Goal: Book appointment/travel/reservation

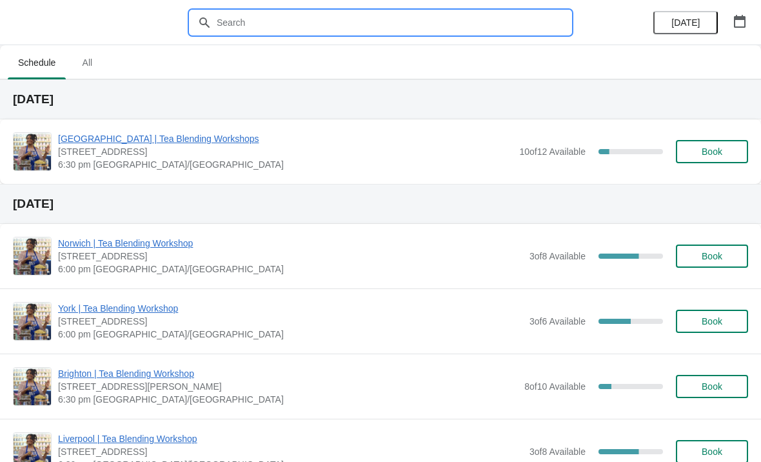
click at [335, 11] on input "text" at bounding box center [393, 22] width 355 height 23
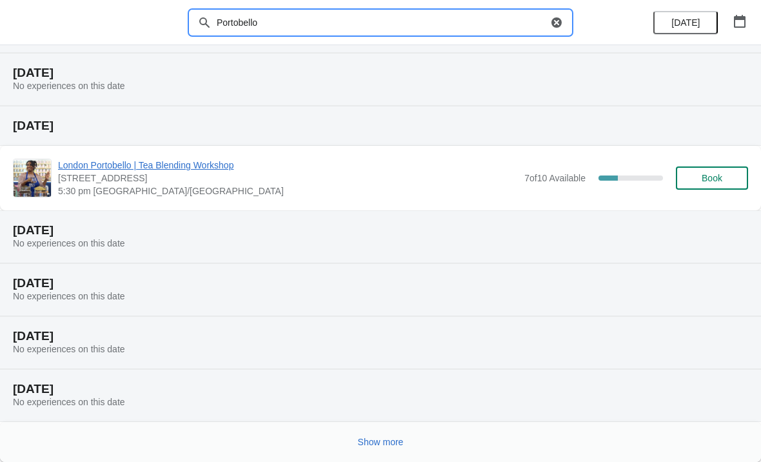
scroll to position [132, 0]
type input "Portobello"
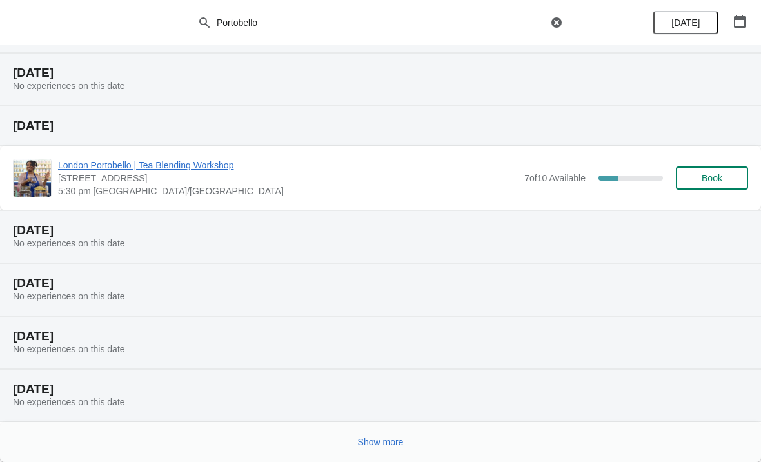
click at [406, 433] on button "Show more" at bounding box center [381, 441] width 56 height 23
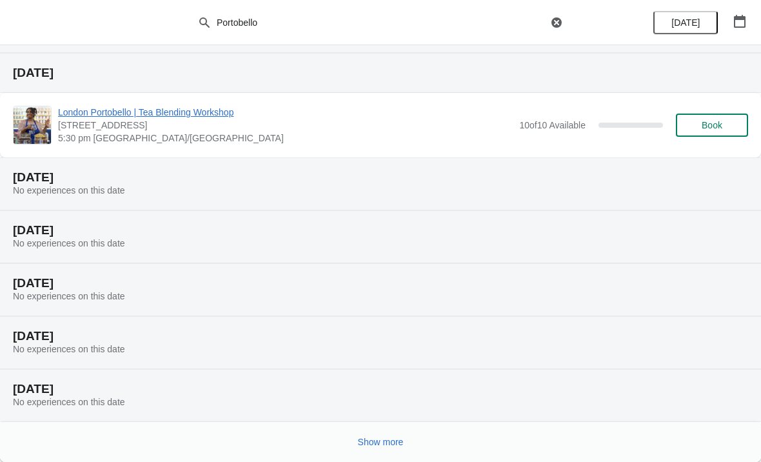
scroll to position [607, 0]
click at [407, 433] on button "Show more" at bounding box center [381, 441] width 56 height 23
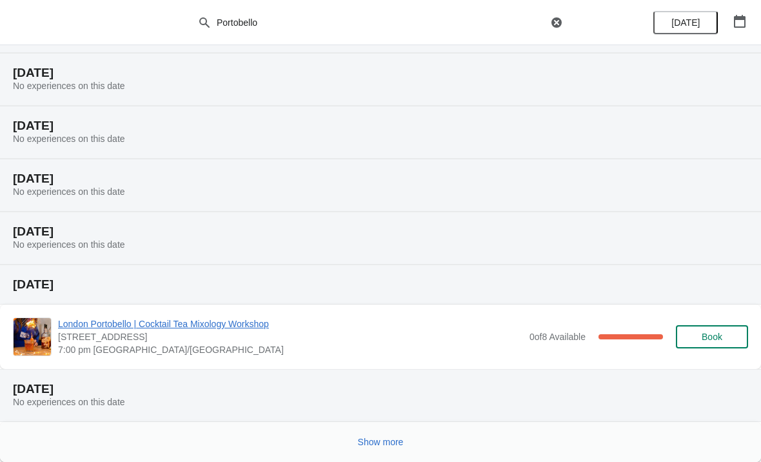
scroll to position [1082, 0]
click at [393, 433] on button "Show more" at bounding box center [381, 441] width 56 height 23
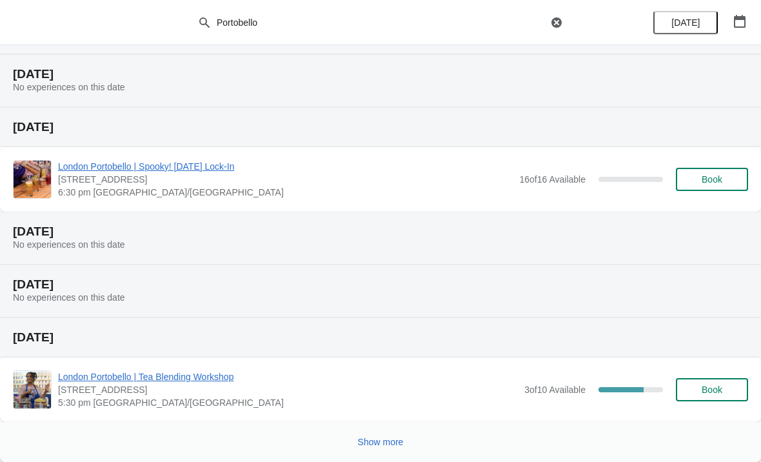
scroll to position [1608, 0]
click at [408, 441] on button "Show more" at bounding box center [381, 441] width 56 height 23
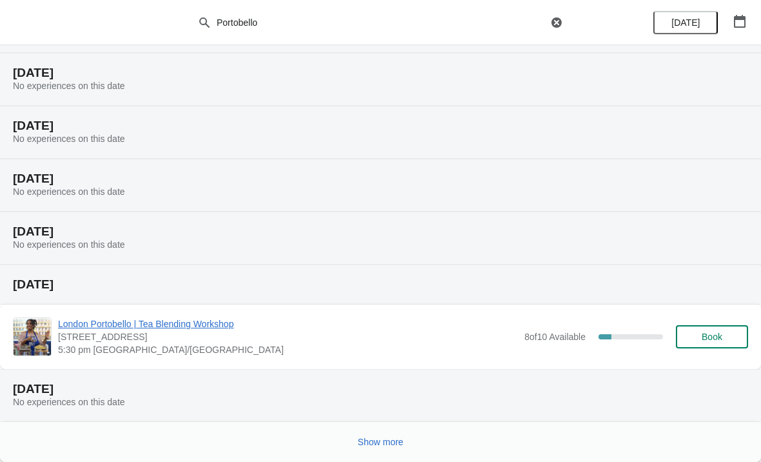
scroll to position [2083, 0]
click at [397, 441] on span "Show more" at bounding box center [381, 442] width 46 height 10
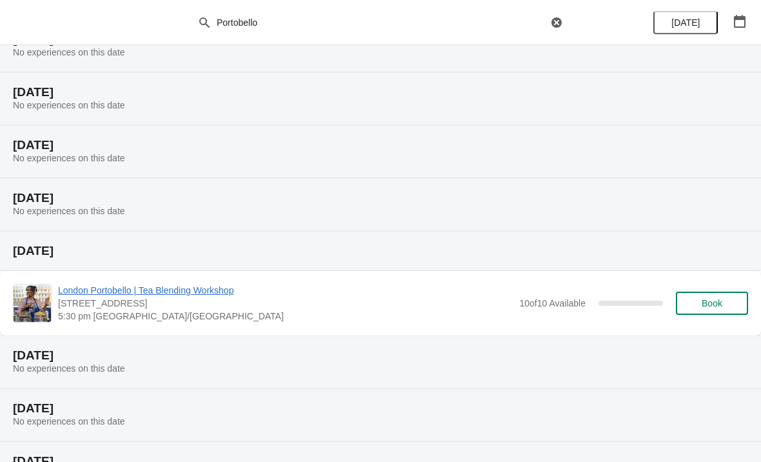
scroll to position [437, 0]
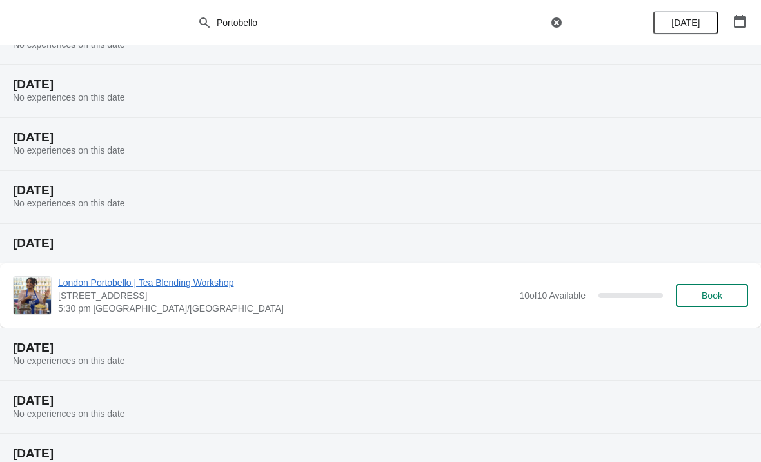
click at [719, 303] on button "Book" at bounding box center [712, 295] width 72 height 23
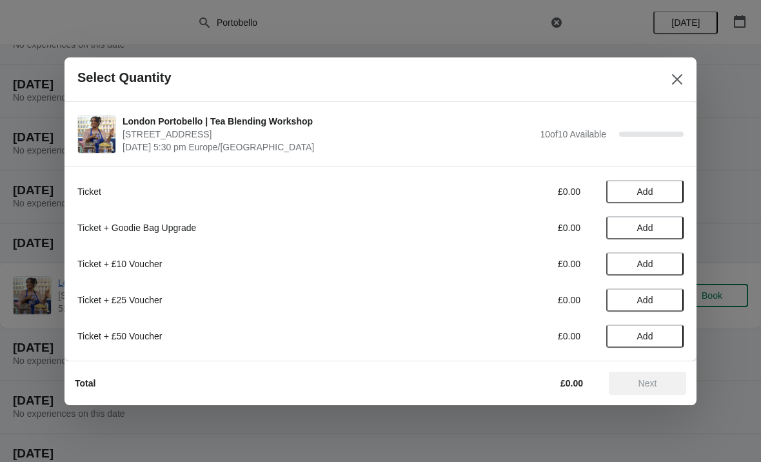
click at [688, 74] on button "Close" at bounding box center [677, 79] width 23 height 23
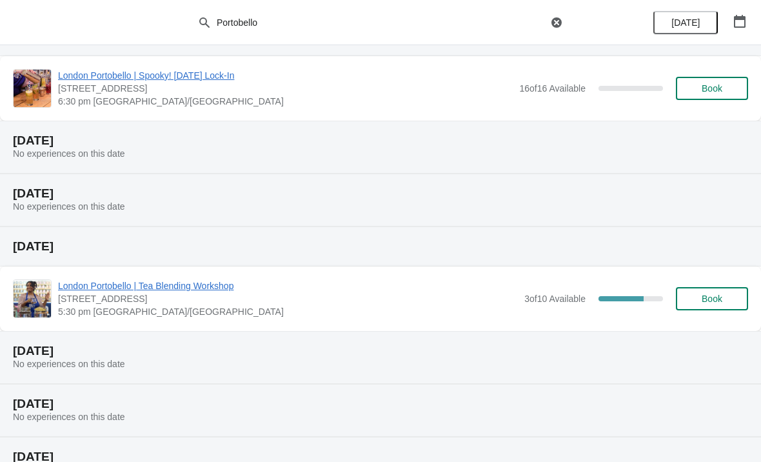
scroll to position [1732, 0]
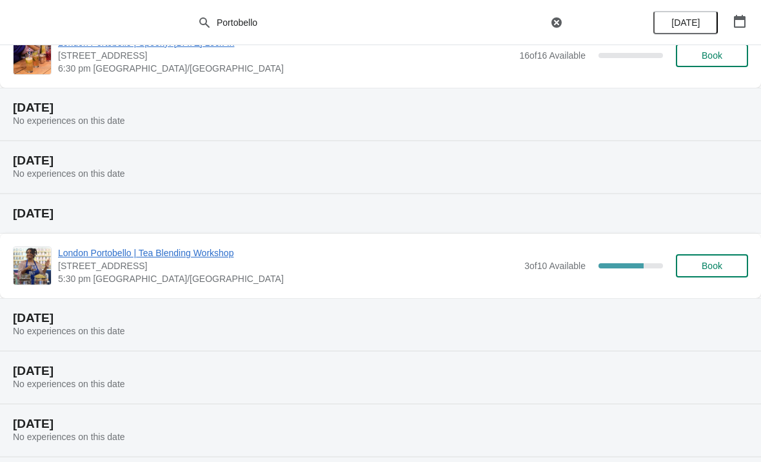
click at [718, 268] on span "Book" at bounding box center [712, 266] width 21 height 10
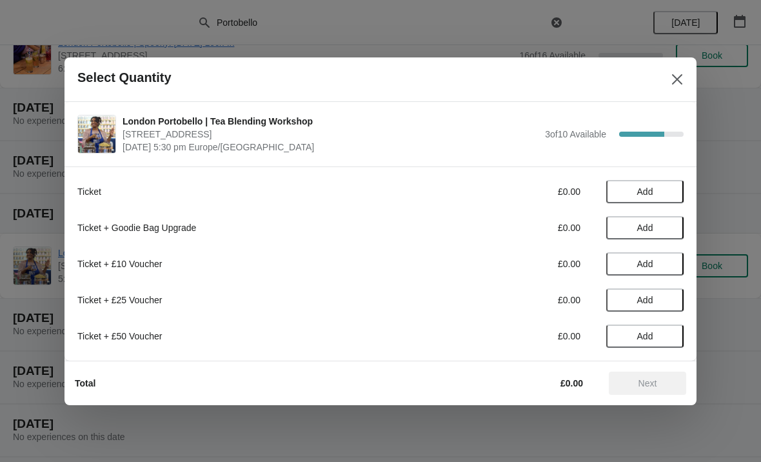
click at [665, 229] on span "Add" at bounding box center [645, 228] width 54 height 10
click at [664, 194] on span "Add" at bounding box center [645, 191] width 54 height 10
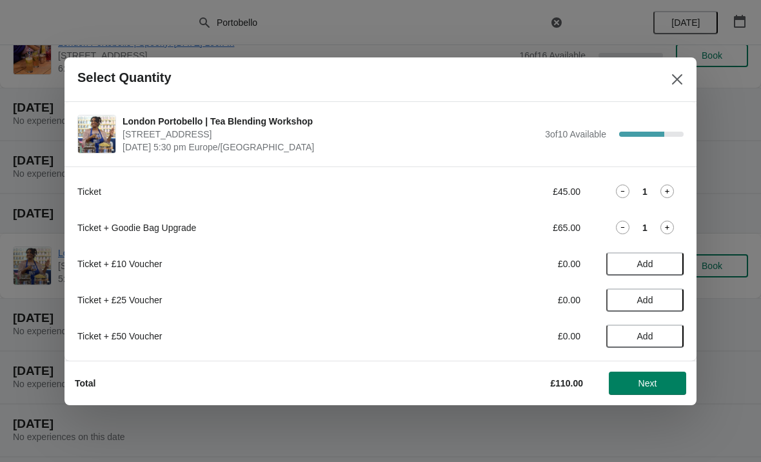
click at [628, 181] on div "Ticket £45.00 1" at bounding box center [380, 191] width 606 height 23
click at [632, 185] on div "1" at bounding box center [644, 191] width 77 height 14
click at [629, 192] on icon at bounding box center [623, 191] width 14 height 14
click at [626, 223] on icon at bounding box center [623, 228] width 14 height 14
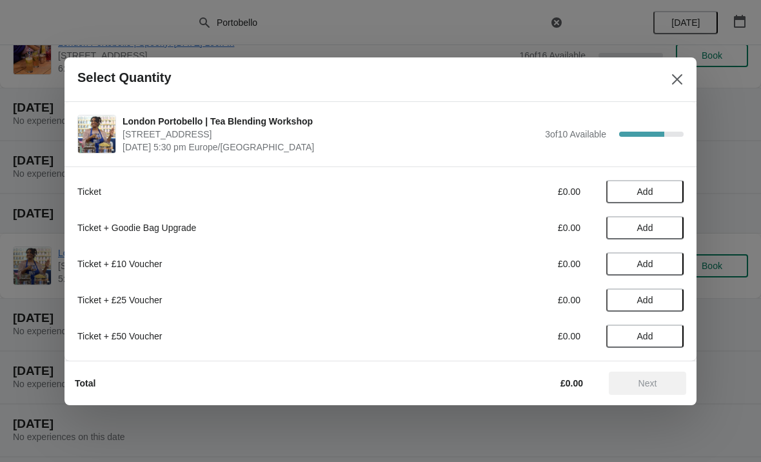
click at [664, 220] on button "Add" at bounding box center [644, 227] width 77 height 23
click at [662, 184] on button "Add" at bounding box center [644, 191] width 77 height 23
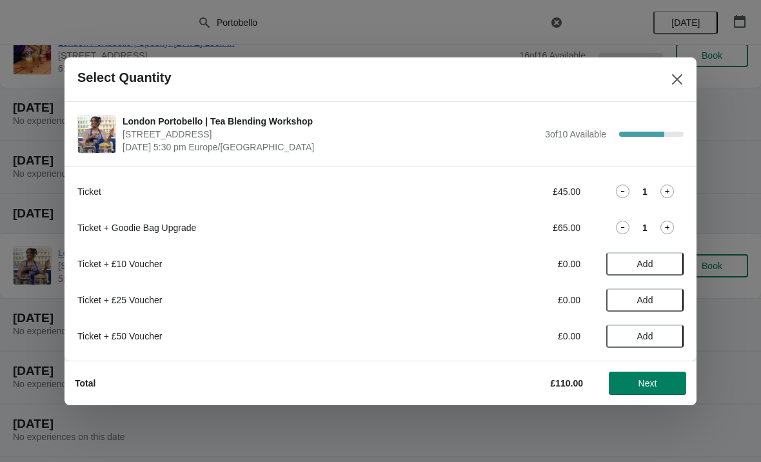
click at [664, 270] on button "Add" at bounding box center [644, 263] width 77 height 23
click at [668, 290] on button "Add" at bounding box center [644, 299] width 77 height 23
click at [668, 344] on button "Add" at bounding box center [644, 335] width 77 height 23
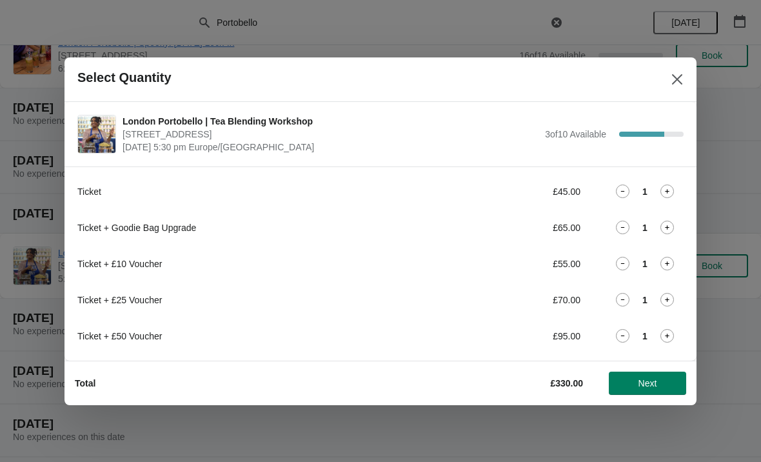
click at [628, 182] on div "Ticket £45.00 1" at bounding box center [380, 191] width 606 height 23
click at [628, 219] on div "Ticket + Goodie Bag Upgrade £65.00 1" at bounding box center [380, 227] width 606 height 23
click at [626, 184] on icon at bounding box center [623, 191] width 14 height 14
click at [626, 223] on icon at bounding box center [623, 228] width 14 height 14
click at [624, 258] on icon at bounding box center [623, 264] width 14 height 14
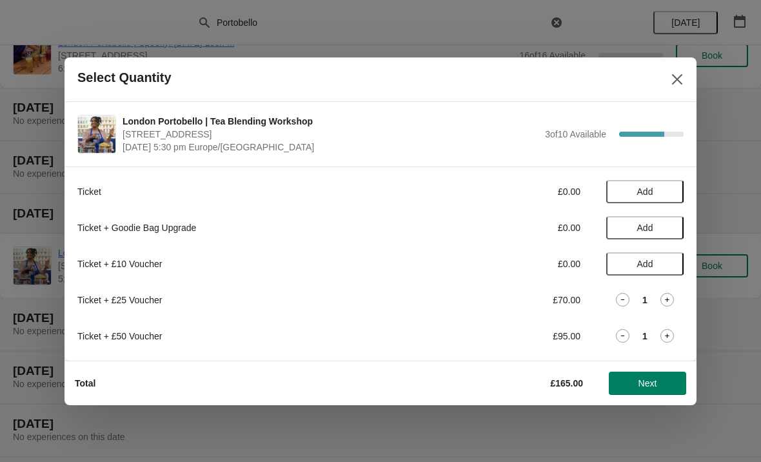
click at [624, 294] on icon at bounding box center [623, 300] width 14 height 14
click at [629, 326] on div "Ticket + £50 Voucher £95.00 1" at bounding box center [380, 335] width 606 height 23
click at [629, 328] on div "Ticket + £50 Voucher £95.00 1" at bounding box center [380, 335] width 606 height 23
click at [628, 332] on icon at bounding box center [623, 336] width 14 height 14
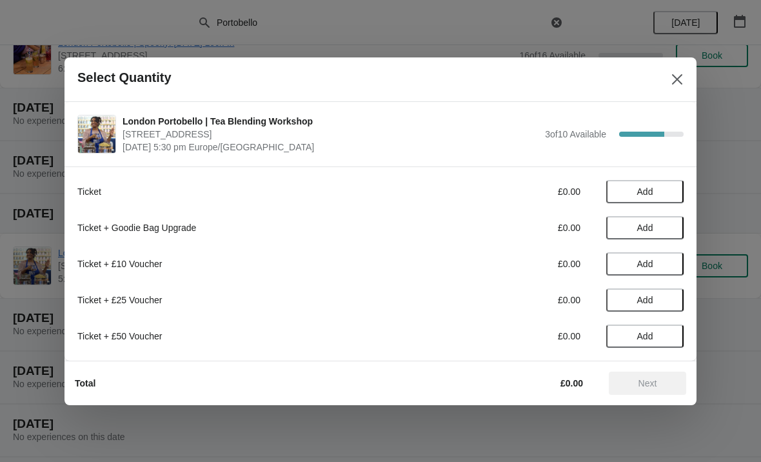
click at [679, 68] on button "Close" at bounding box center [677, 79] width 23 height 23
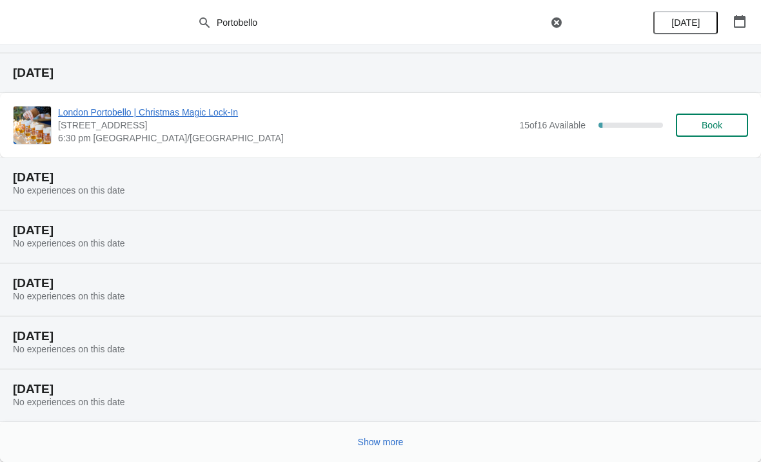
scroll to position [2558, 0]
click at [409, 439] on button "Show more" at bounding box center [381, 441] width 56 height 23
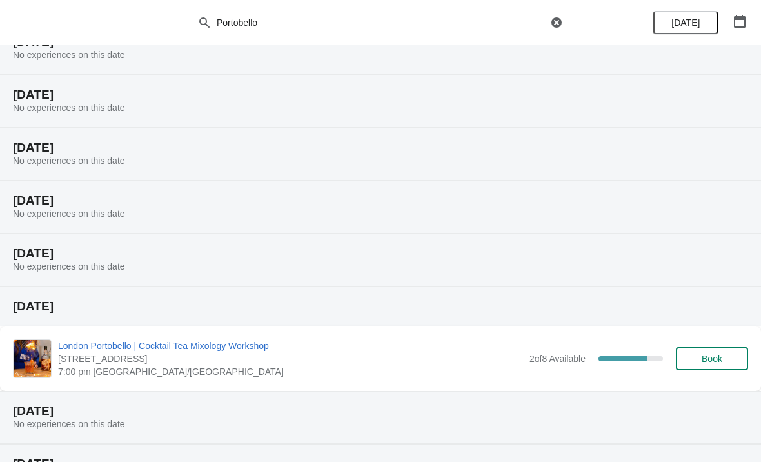
scroll to position [2800, 0]
click at [708, 363] on span "Book" at bounding box center [712, 358] width 21 height 10
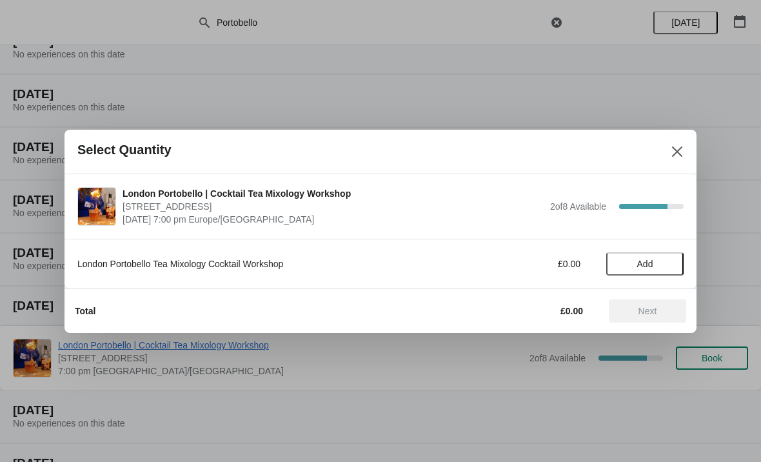
click at [661, 269] on button "Add" at bounding box center [644, 263] width 77 height 23
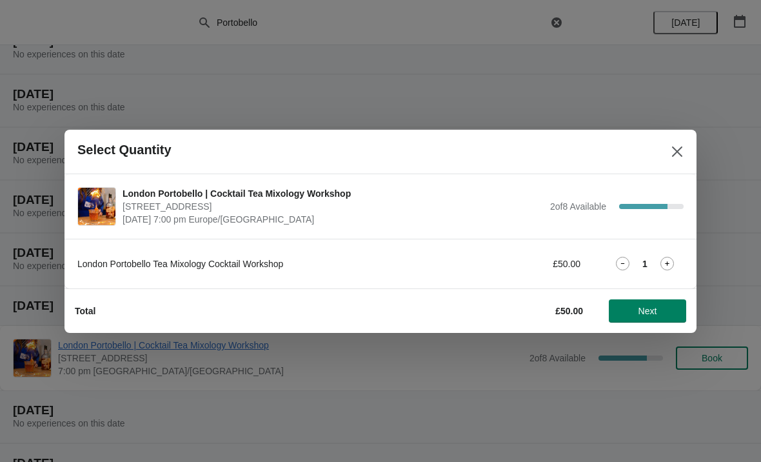
click at [685, 156] on button "Close" at bounding box center [677, 151] width 23 height 23
